Goal: Task Accomplishment & Management: Manage account settings

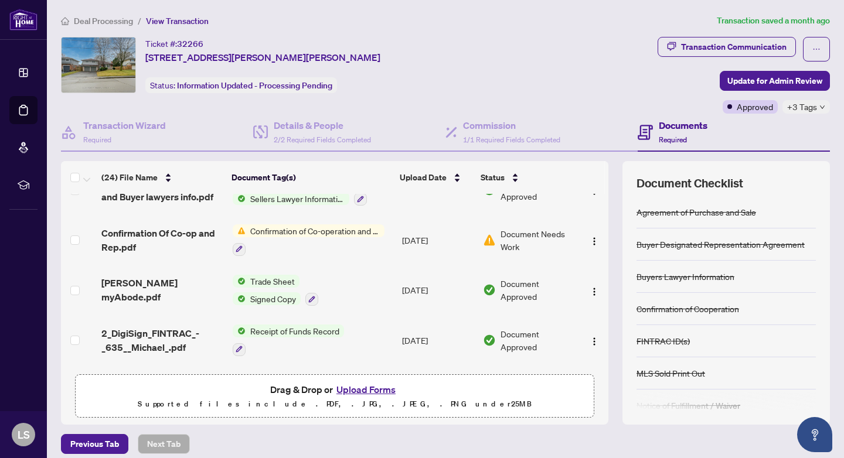
scroll to position [182, 0]
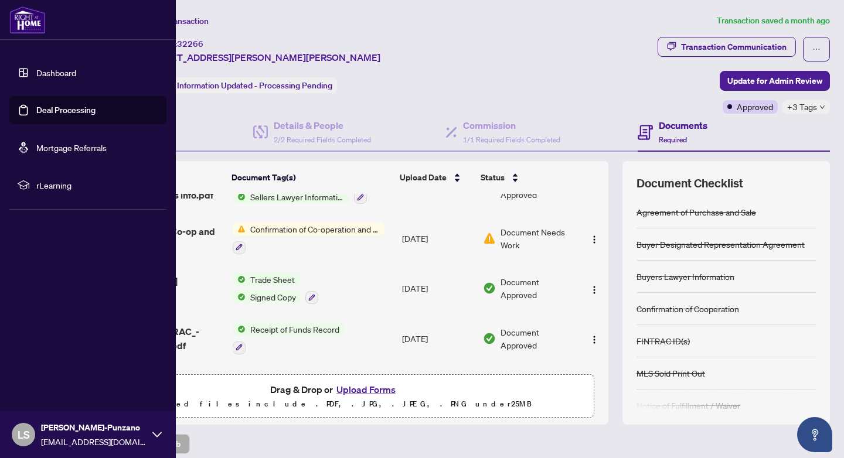
click at [38, 72] on link "Dashboard" at bounding box center [56, 72] width 40 height 11
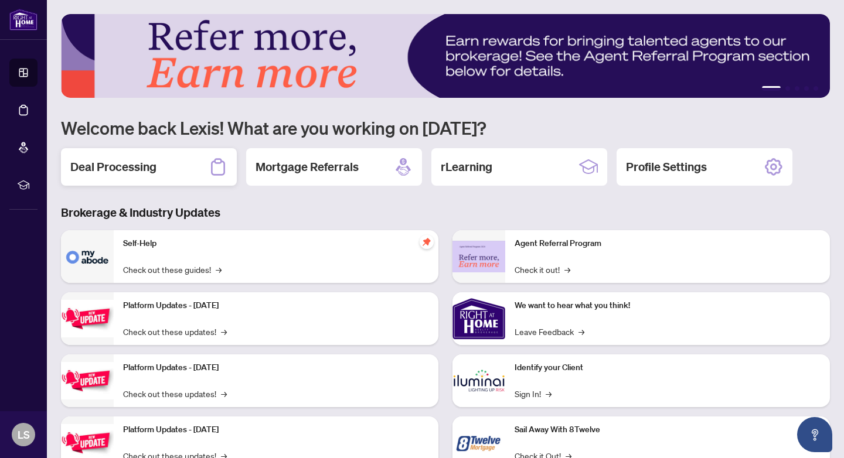
click at [170, 174] on div "Deal Processing" at bounding box center [149, 167] width 176 height 38
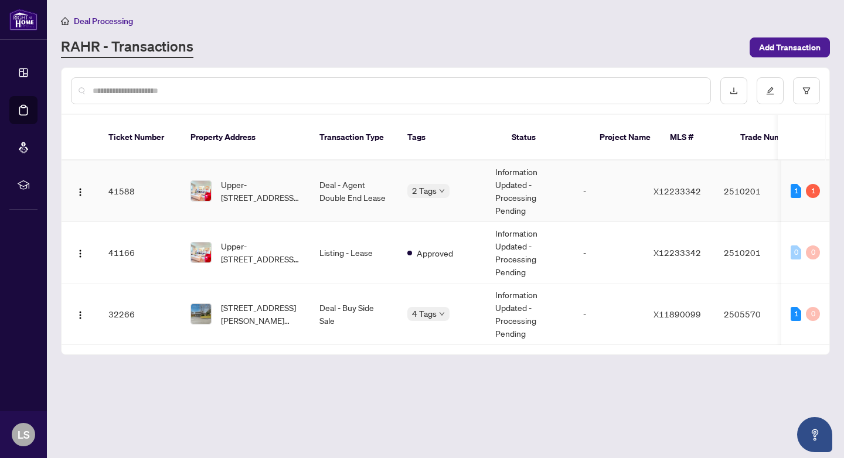
click at [447, 207] on span "Requires Additional Docs" at bounding box center [473, 203] width 88 height 13
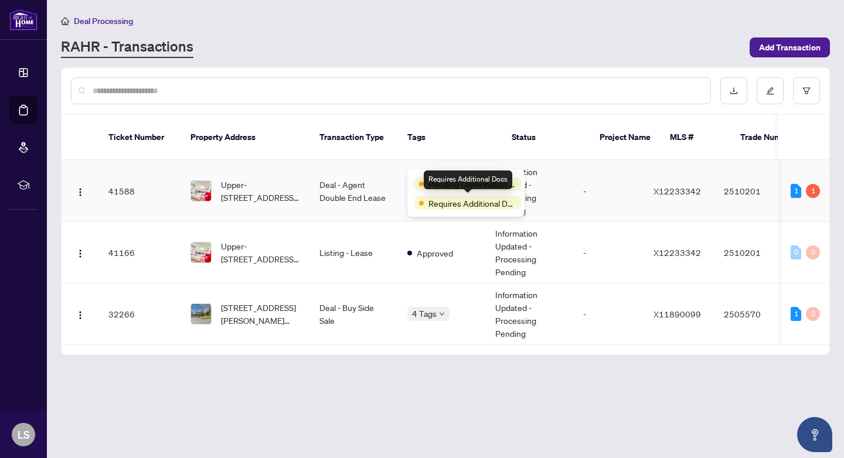
click at [464, 180] on div "Requires Additional Docs" at bounding box center [468, 180] width 89 height 19
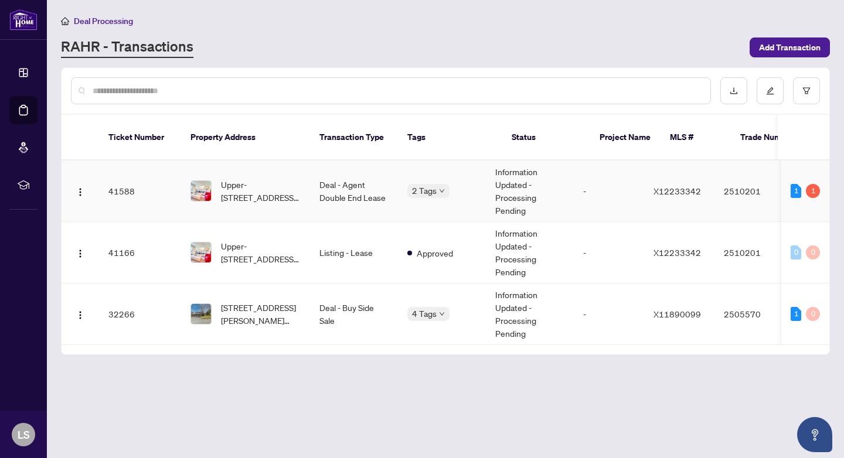
click at [715, 177] on td "X12233342" at bounding box center [679, 192] width 70 height 62
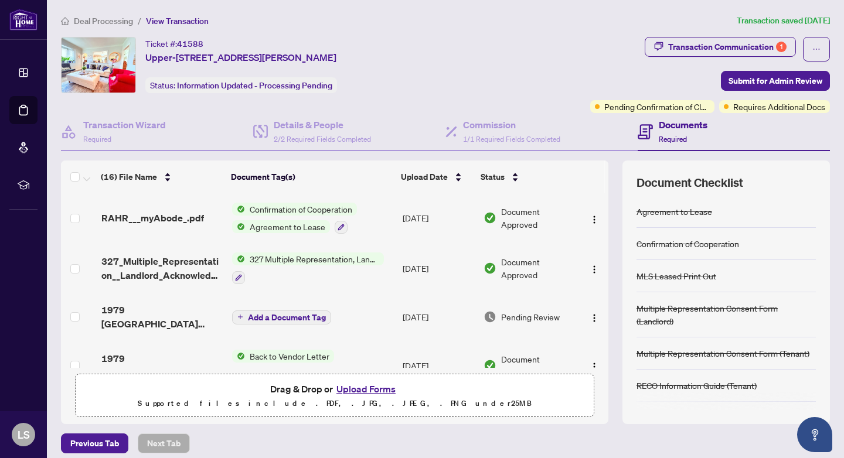
scroll to position [34, 0]
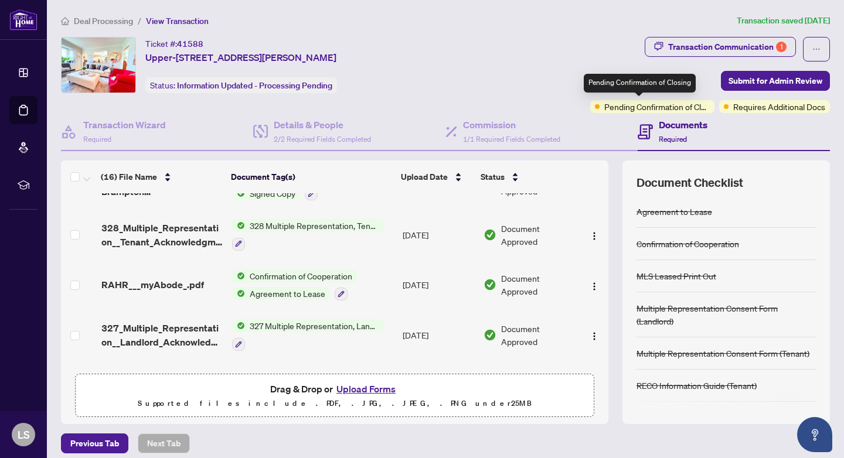
click at [672, 104] on span "Pending Confirmation of Closing" at bounding box center [657, 106] width 106 height 13
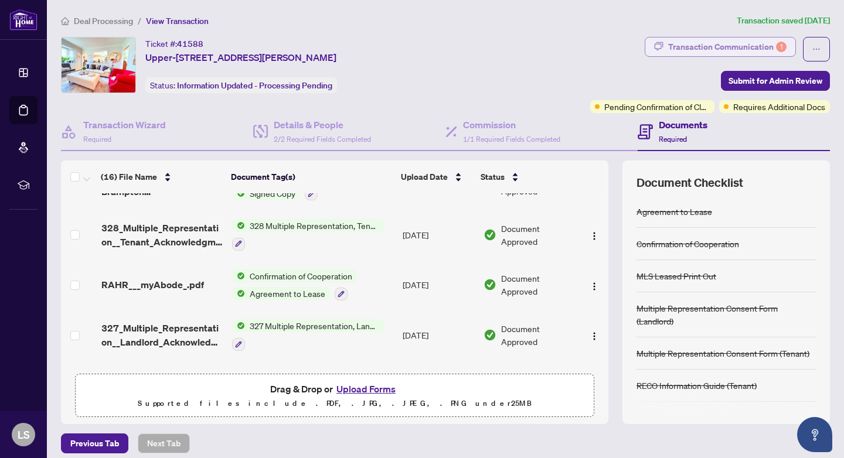
click at [747, 38] on div "Transaction Communication 1" at bounding box center [727, 47] width 118 height 19
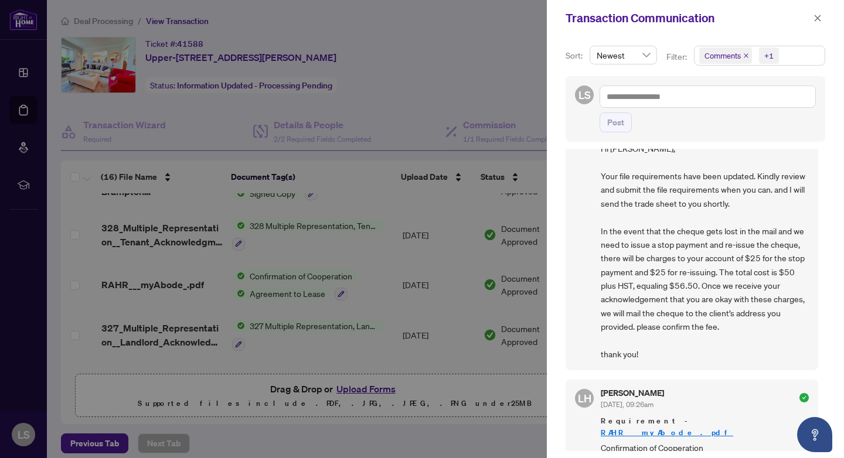
scroll to position [532, 0]
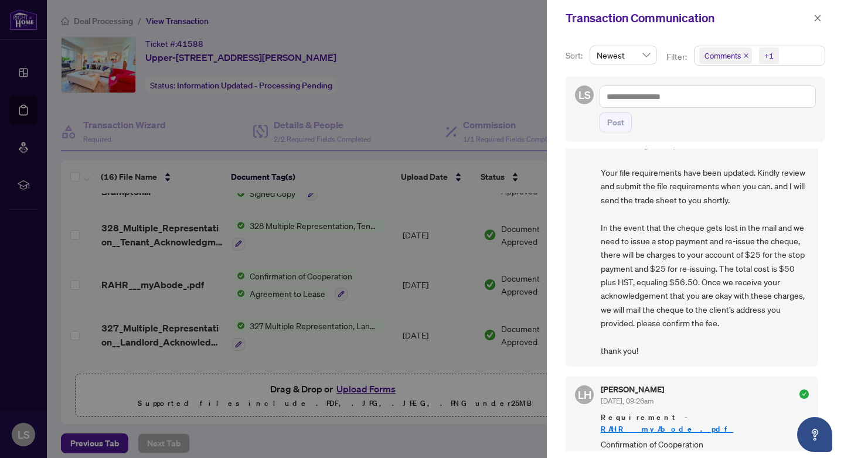
click at [421, 199] on div at bounding box center [422, 229] width 844 height 458
click at [446, 217] on div at bounding box center [422, 229] width 844 height 458
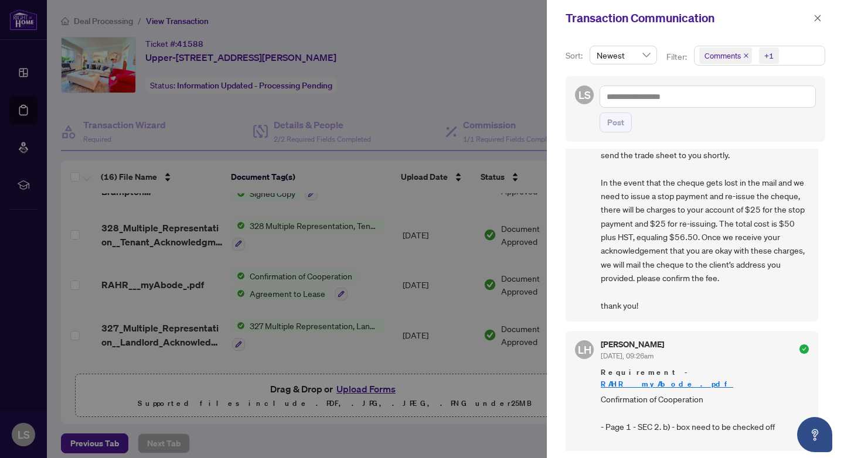
scroll to position [578, 0]
click at [497, 82] on div at bounding box center [422, 229] width 844 height 458
click at [820, 17] on icon "close" at bounding box center [818, 18] width 8 height 8
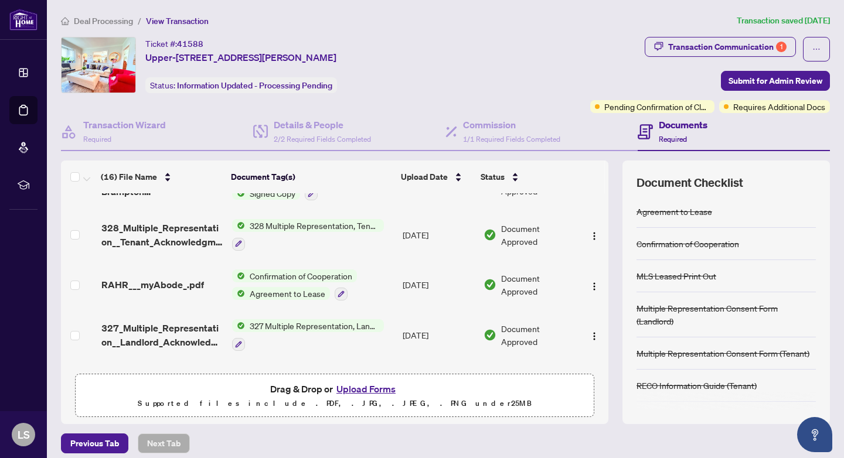
click at [641, 106] on span "Pending Confirmation of Closing" at bounding box center [657, 106] width 106 height 13
click at [743, 111] on span "Requires Additional Docs" at bounding box center [779, 106] width 92 height 13
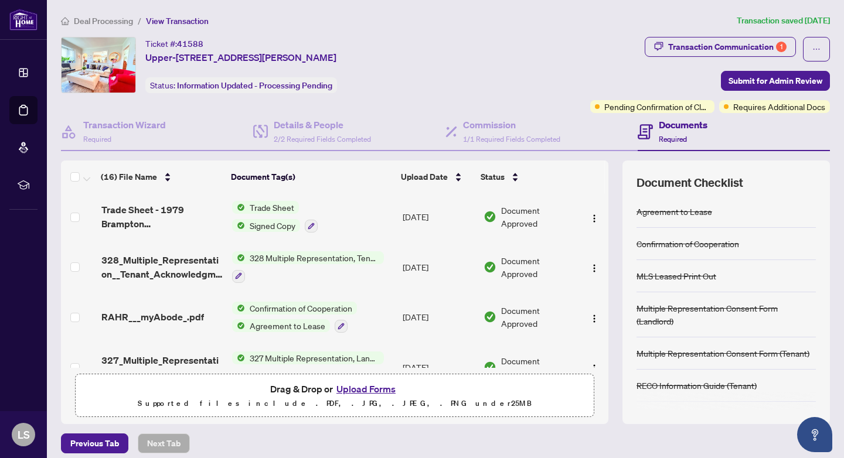
scroll to position [1, 0]
click at [770, 77] on span "Submit for Admin Review" at bounding box center [776, 81] width 94 height 19
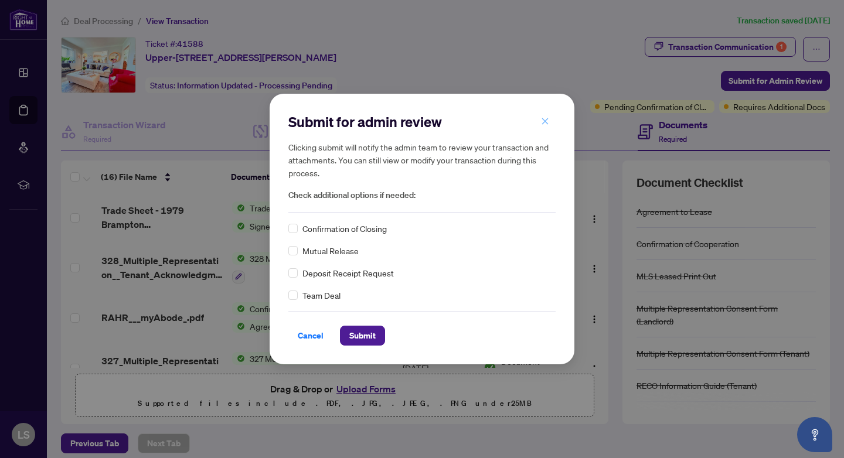
click at [548, 123] on icon "close" at bounding box center [545, 121] width 8 height 8
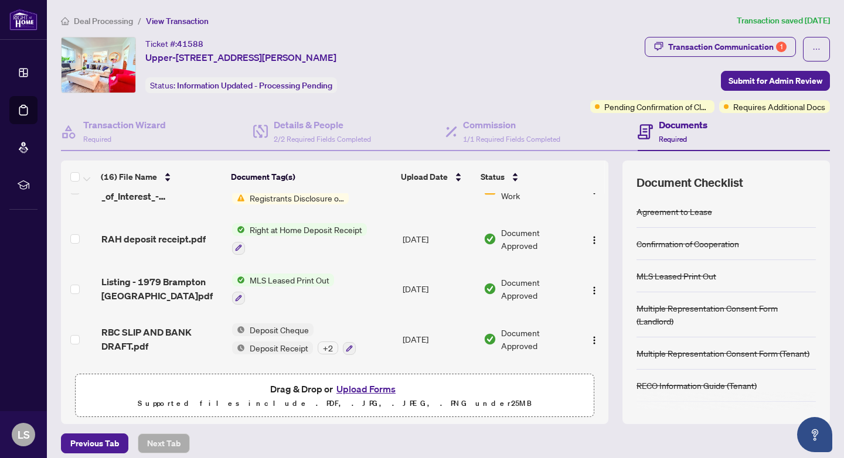
scroll to position [528, 0]
click at [760, 45] on div "Transaction Communication 1" at bounding box center [727, 47] width 118 height 19
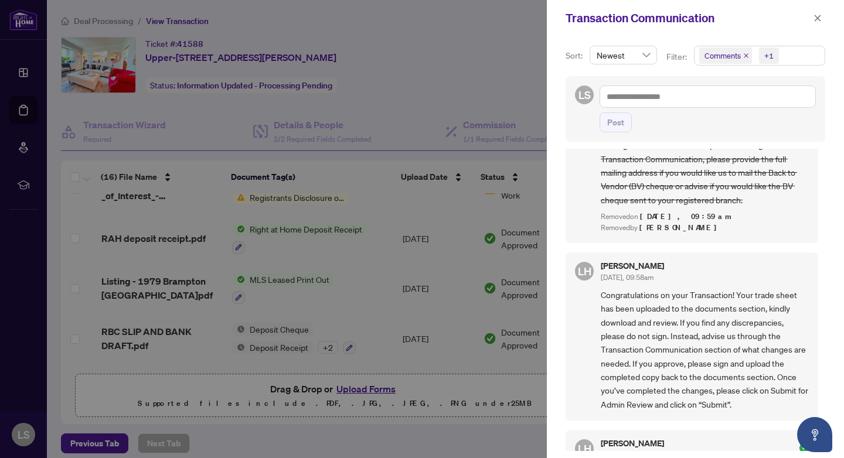
scroll to position [109, 0]
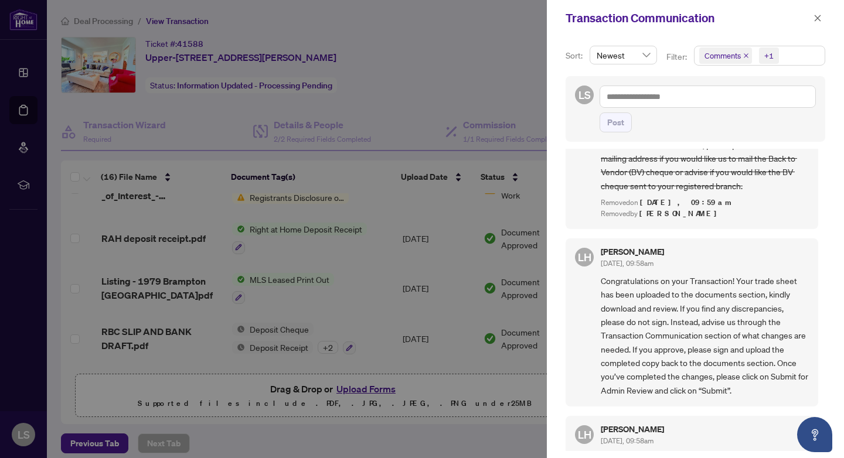
click at [519, 79] on div at bounding box center [422, 229] width 844 height 458
click at [517, 21] on div at bounding box center [422, 229] width 844 height 458
click at [817, 20] on icon "close" at bounding box center [818, 18] width 8 height 8
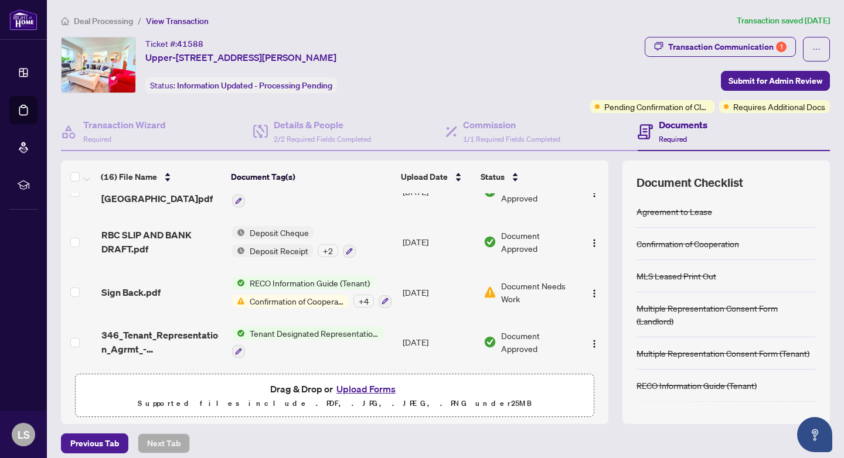
scroll to position [631, 0]
click at [360, 387] on button "Upload Forms" at bounding box center [366, 389] width 66 height 15
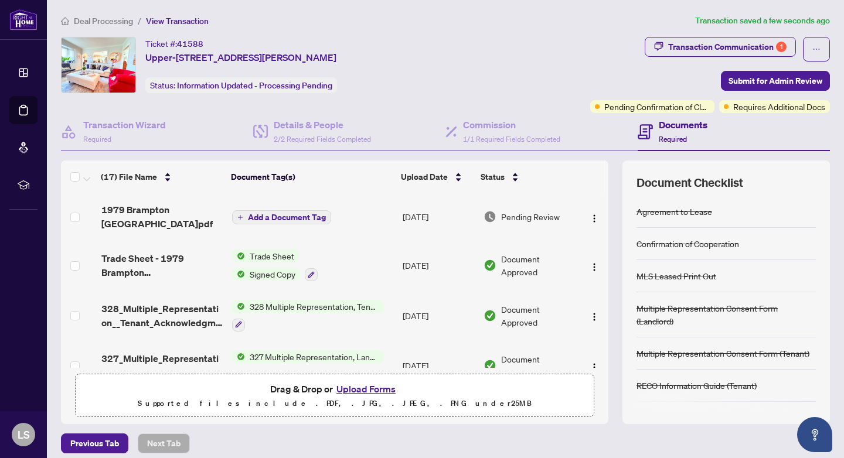
scroll to position [0, 0]
click at [267, 222] on span "Add a Document Tag" at bounding box center [287, 217] width 78 height 8
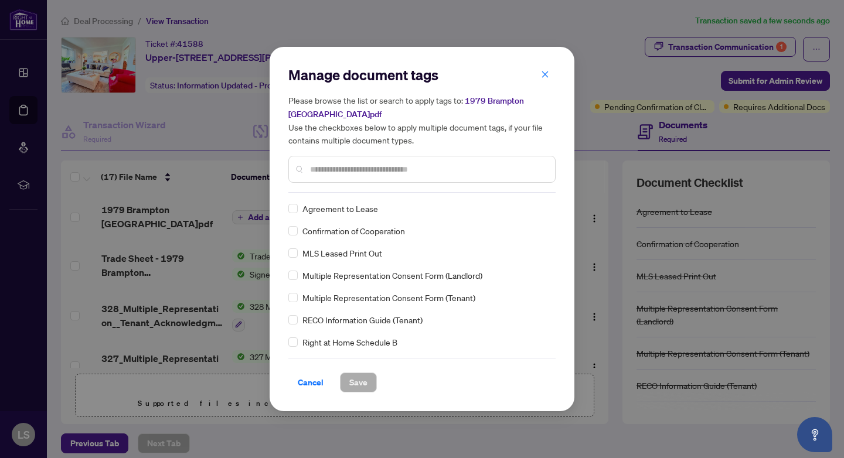
click at [355, 172] on input "text" at bounding box center [428, 169] width 236 height 13
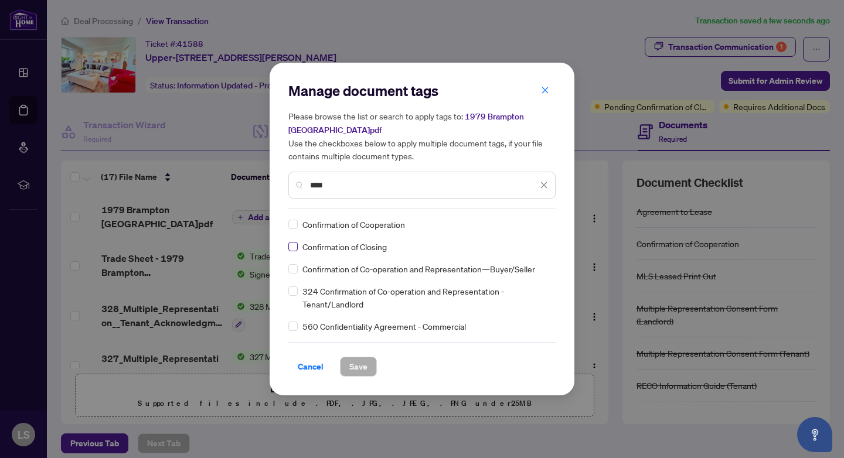
click at [296, 247] on span at bounding box center [292, 246] width 9 height 9
click at [325, 183] on input "****" at bounding box center [423, 185] width 227 height 13
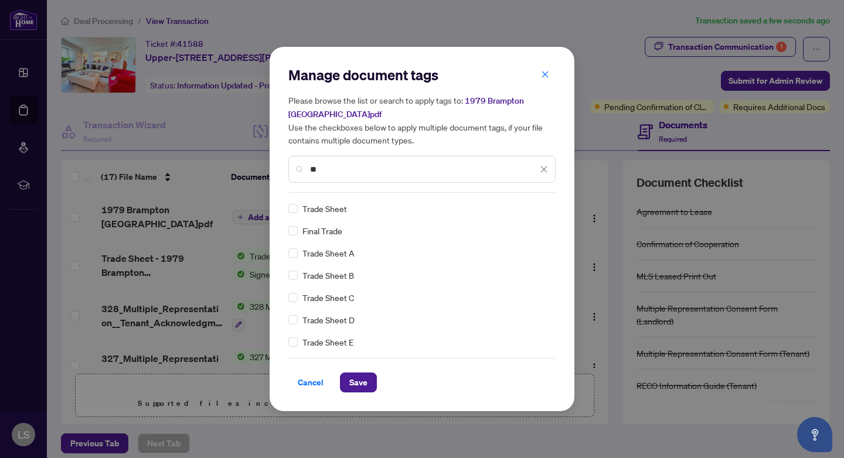
type input "*"
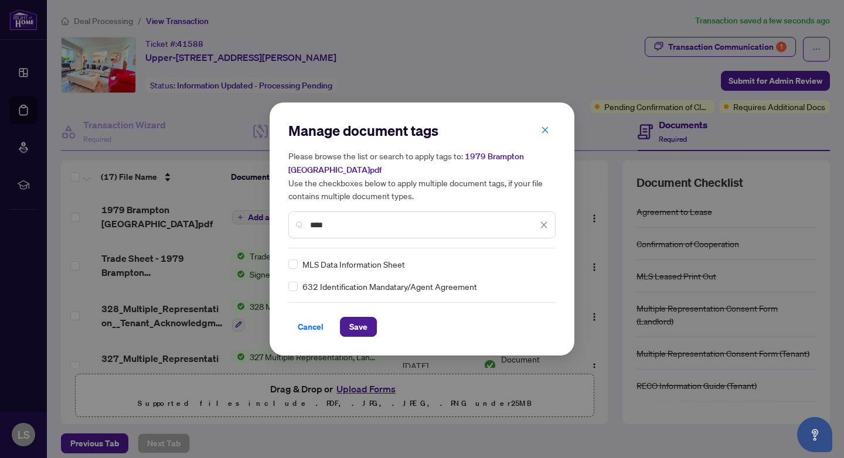
click at [316, 229] on input "****" at bounding box center [423, 225] width 227 height 13
type input "****"
click at [358, 327] on span "Save" at bounding box center [358, 327] width 18 height 19
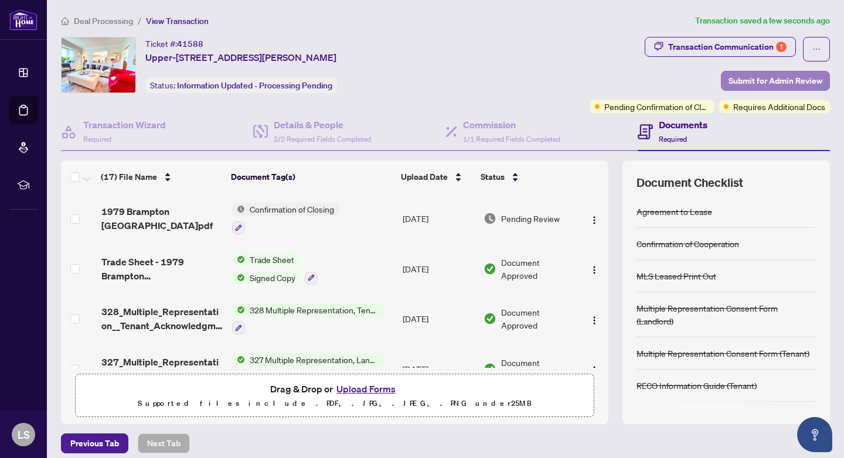
click at [743, 77] on span "Submit for Admin Review" at bounding box center [776, 81] width 94 height 19
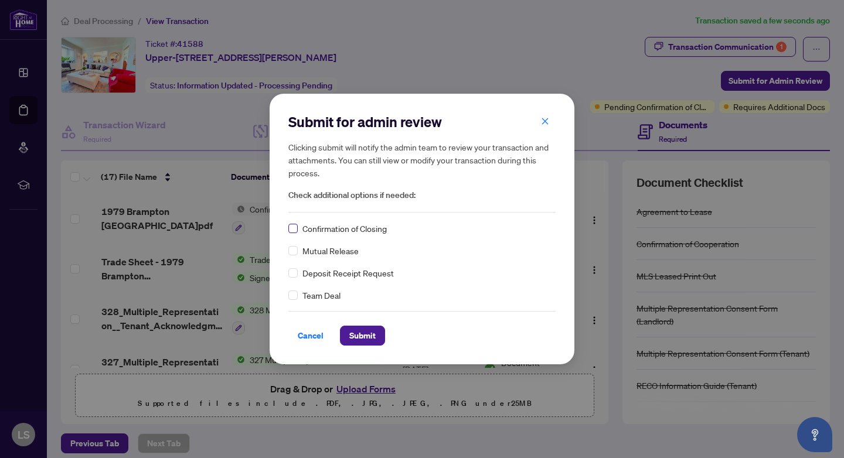
click at [295, 230] on span at bounding box center [292, 228] width 9 height 9
click at [367, 336] on span "Submit" at bounding box center [362, 336] width 26 height 19
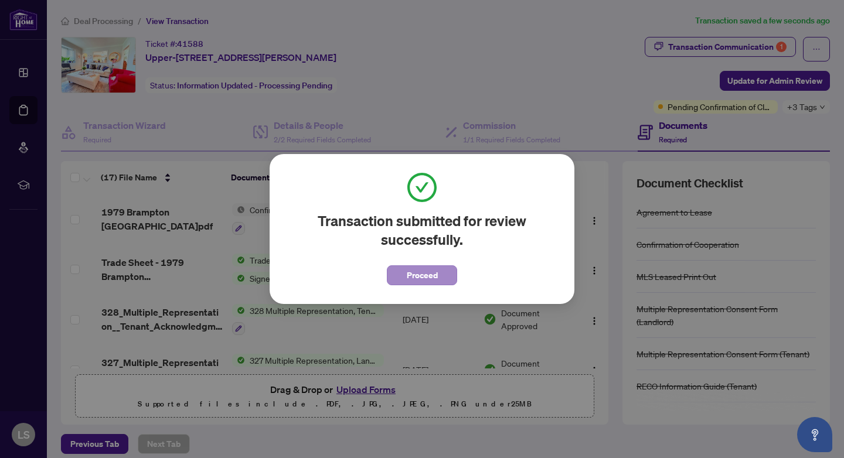
click at [434, 273] on span "Proceed" at bounding box center [422, 275] width 31 height 19
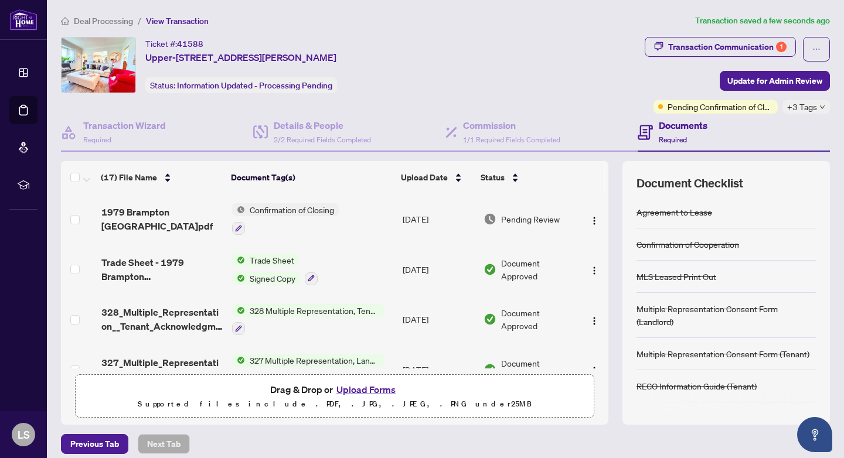
click at [817, 107] on span "+3 Tags" at bounding box center [802, 106] width 30 height 13
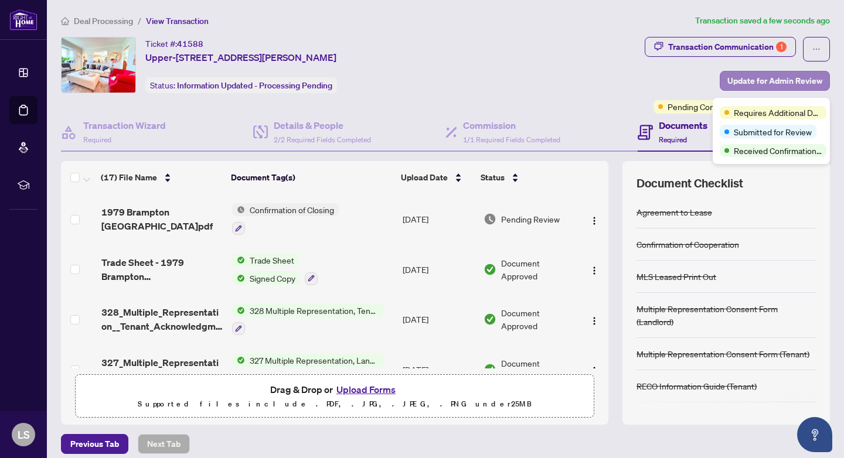
click at [778, 83] on span "Update for Admin Review" at bounding box center [774, 81] width 95 height 19
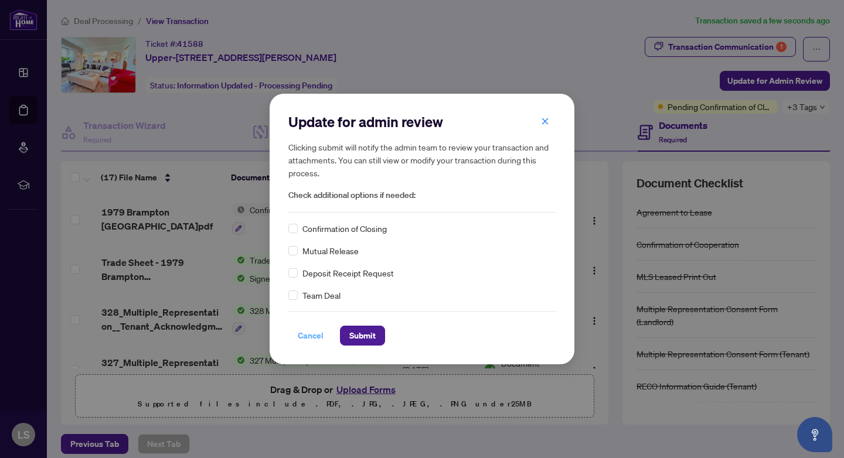
click at [316, 336] on span "Cancel" at bounding box center [311, 336] width 26 height 19
